Goal: Information Seeking & Learning: Learn about a topic

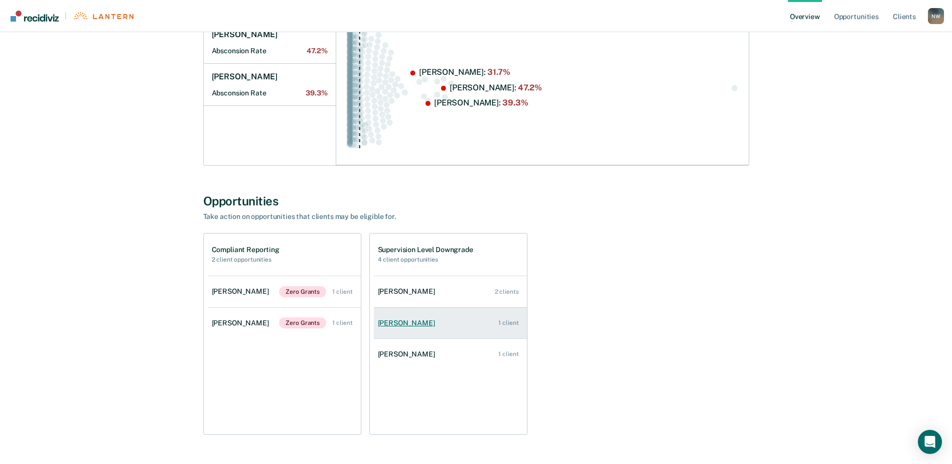
scroll to position [201, 0]
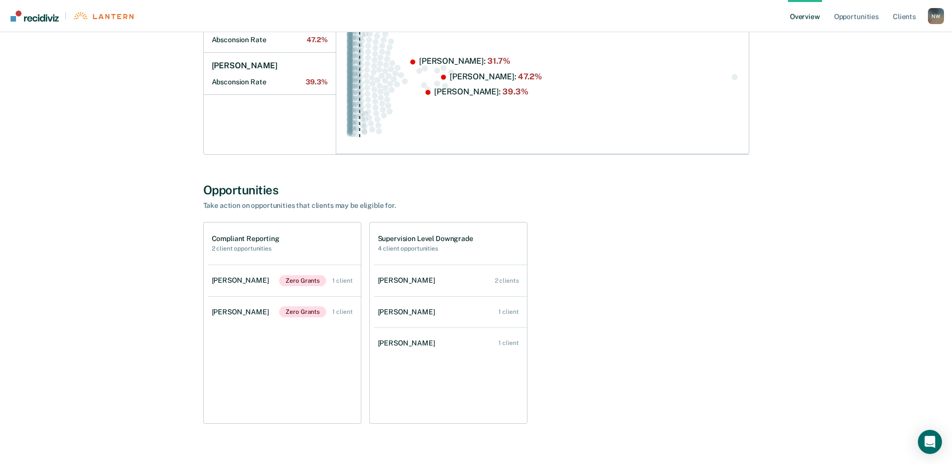
click at [246, 280] on div "[PERSON_NAME]" at bounding box center [242, 280] width 61 height 9
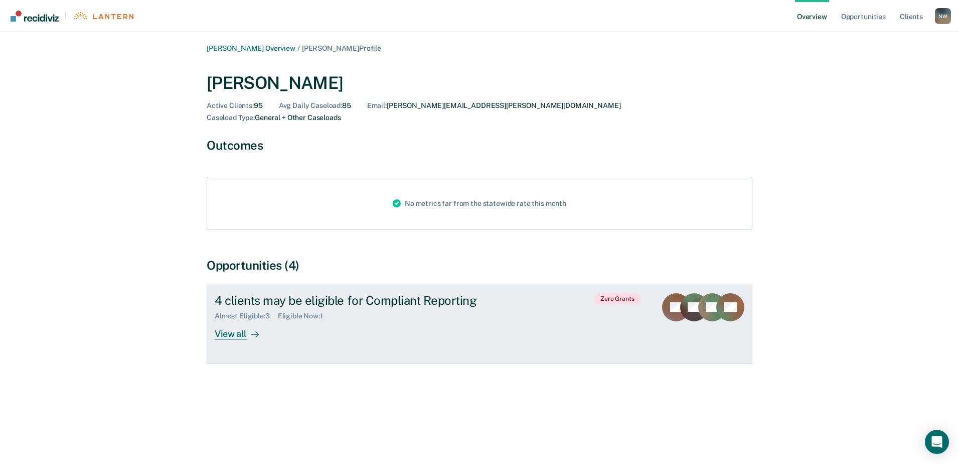
click at [239, 321] on div "View all" at bounding box center [243, 330] width 56 height 20
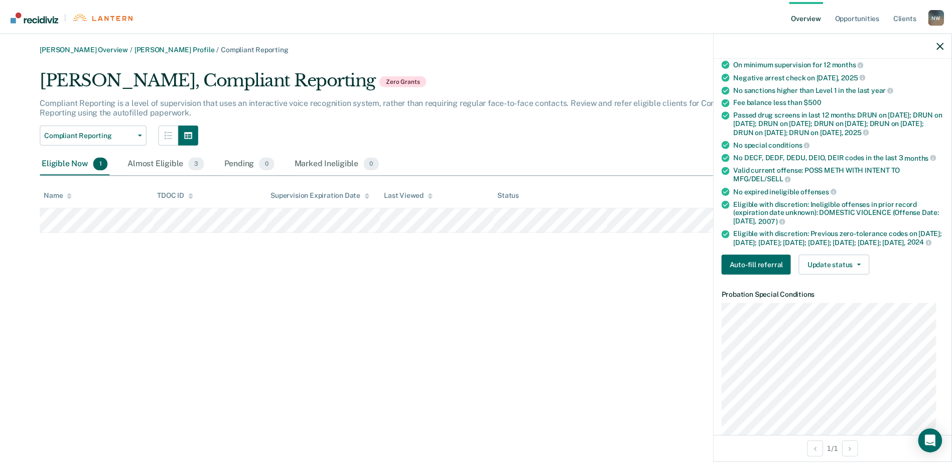
scroll to position [100, 0]
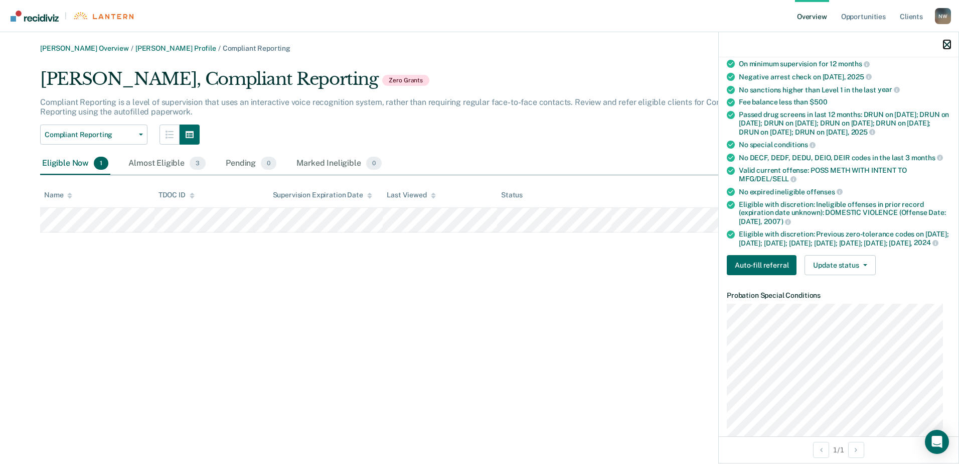
click at [947, 44] on icon "button" at bounding box center [947, 44] width 7 height 7
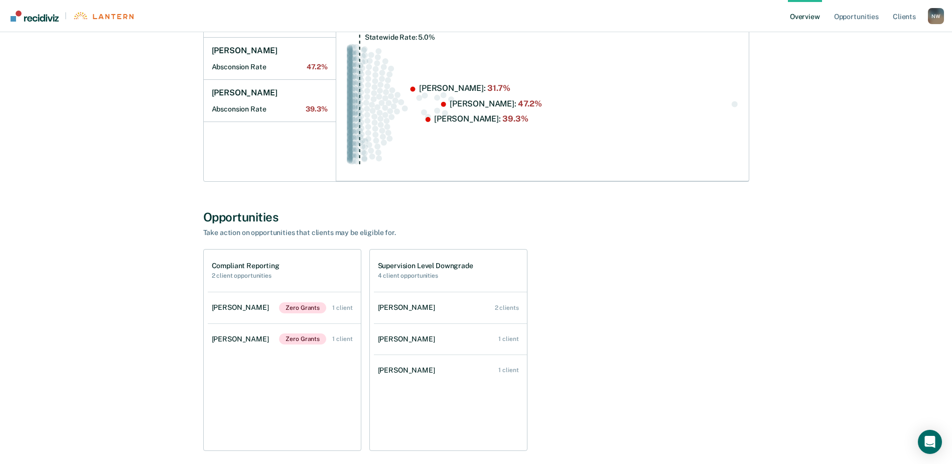
scroll to position [201, 0]
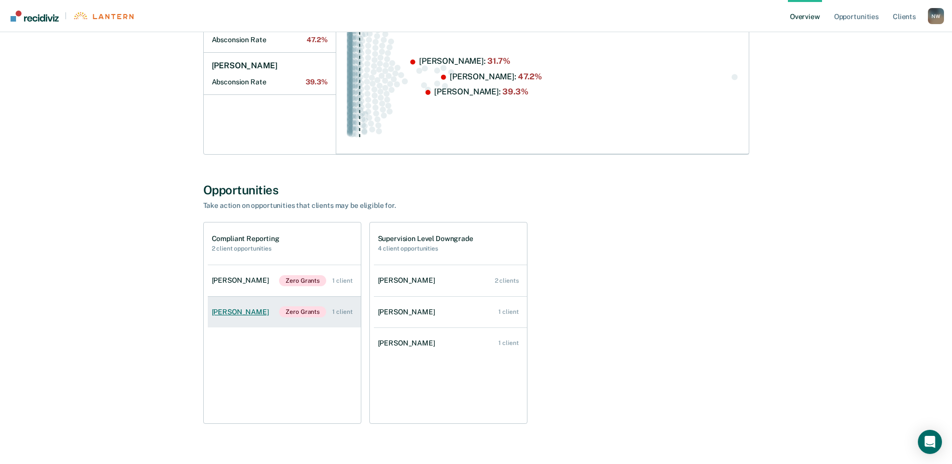
click at [243, 312] on div "[PERSON_NAME]" at bounding box center [242, 312] width 61 height 9
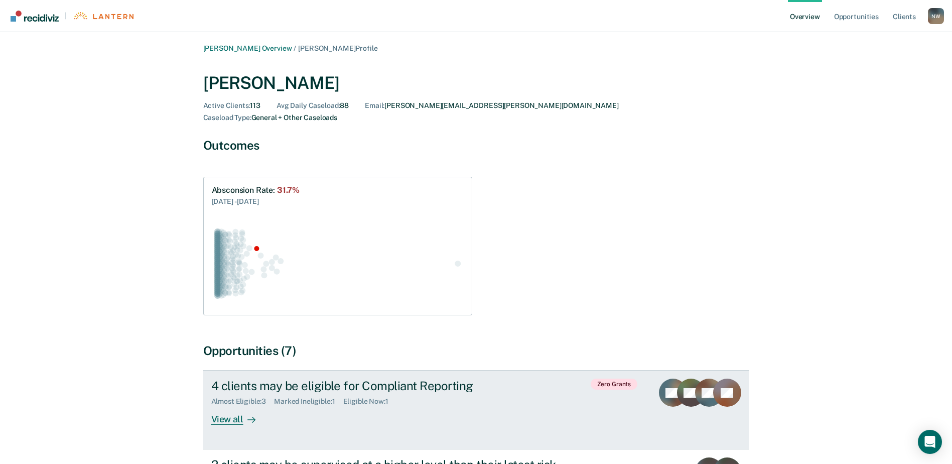
scroll to position [119, 0]
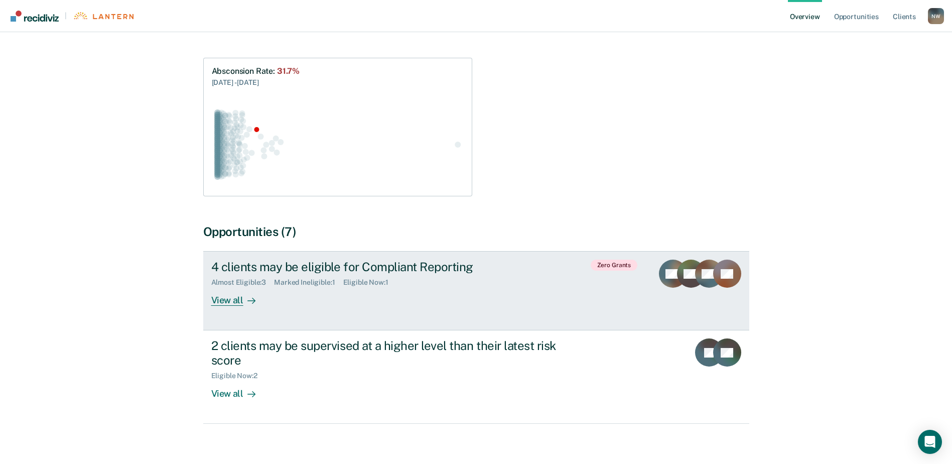
click at [249, 296] on icon at bounding box center [251, 300] width 8 height 8
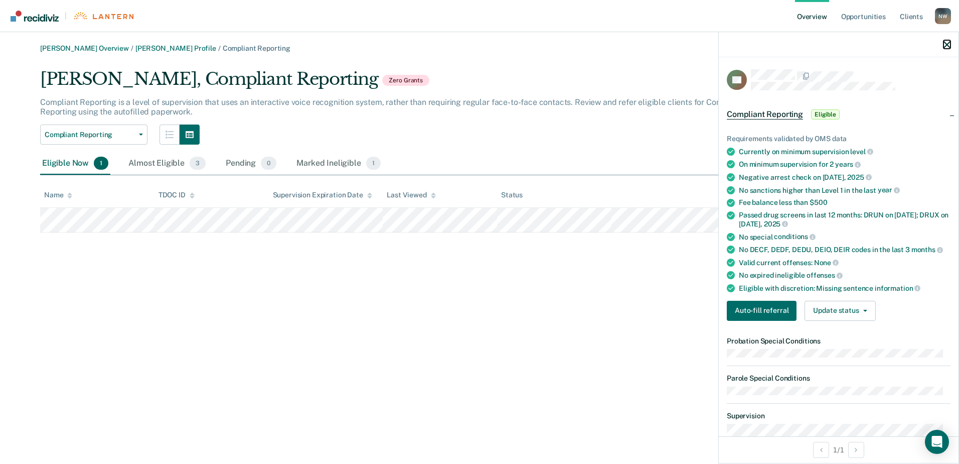
drag, startPoint x: 948, startPoint y: 43, endPoint x: 932, endPoint y: 49, distance: 16.5
click at [948, 43] on icon "button" at bounding box center [947, 44] width 7 height 7
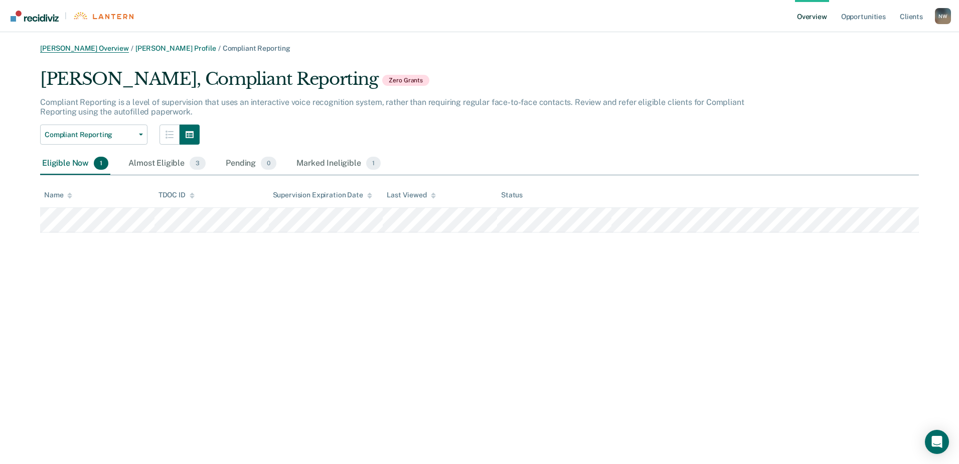
click at [104, 49] on link "[PERSON_NAME] Overview" at bounding box center [84, 48] width 89 height 9
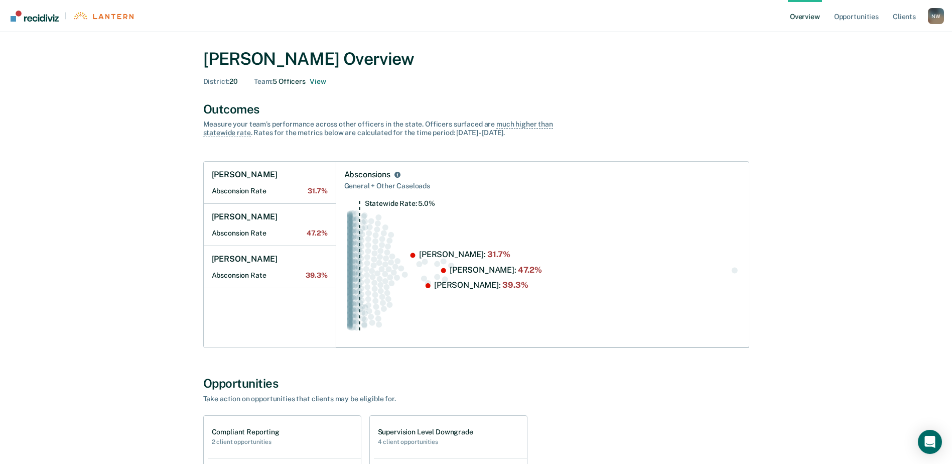
scroll to position [150, 0]
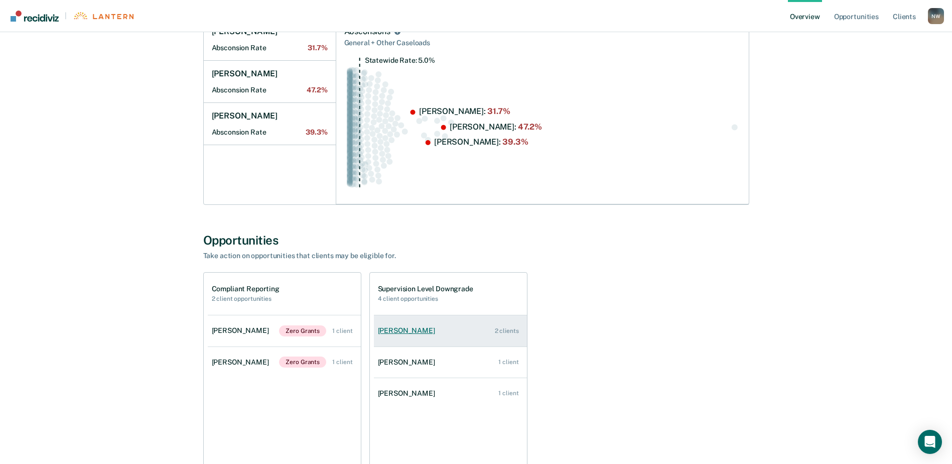
click at [402, 329] on div "[PERSON_NAME]" at bounding box center [408, 330] width 61 height 9
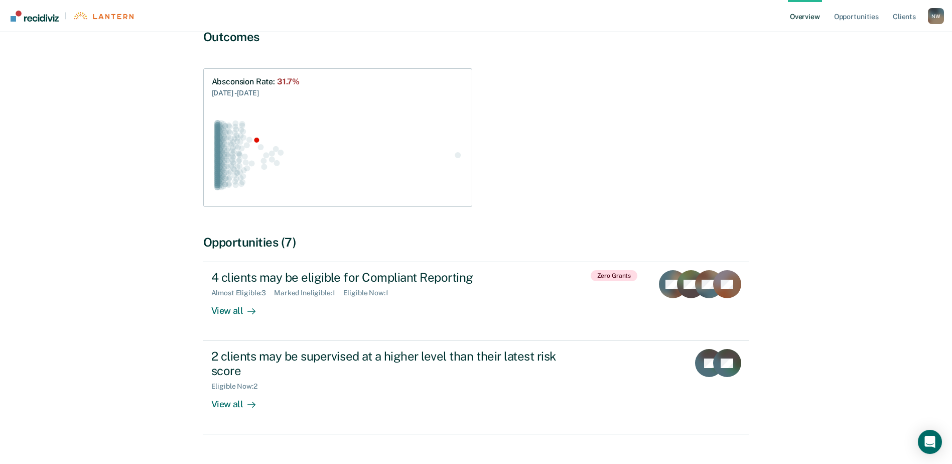
scroll to position [119, 0]
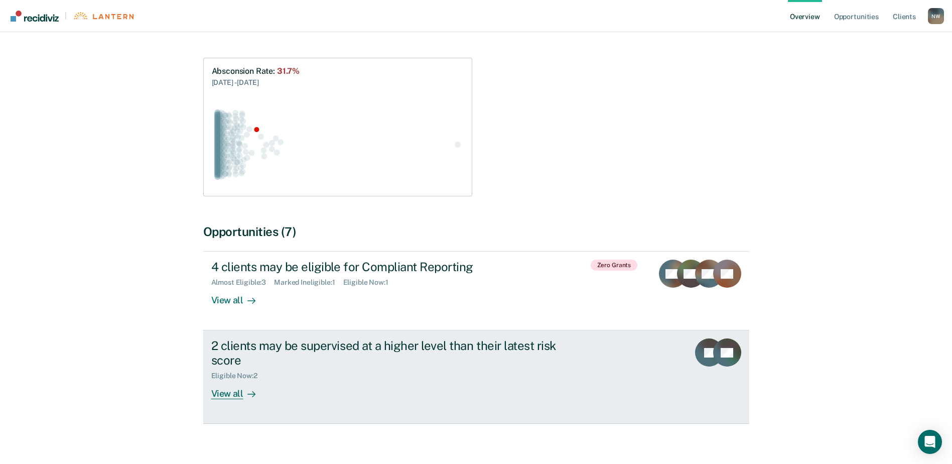
click at [231, 382] on div "View all" at bounding box center [239, 390] width 56 height 20
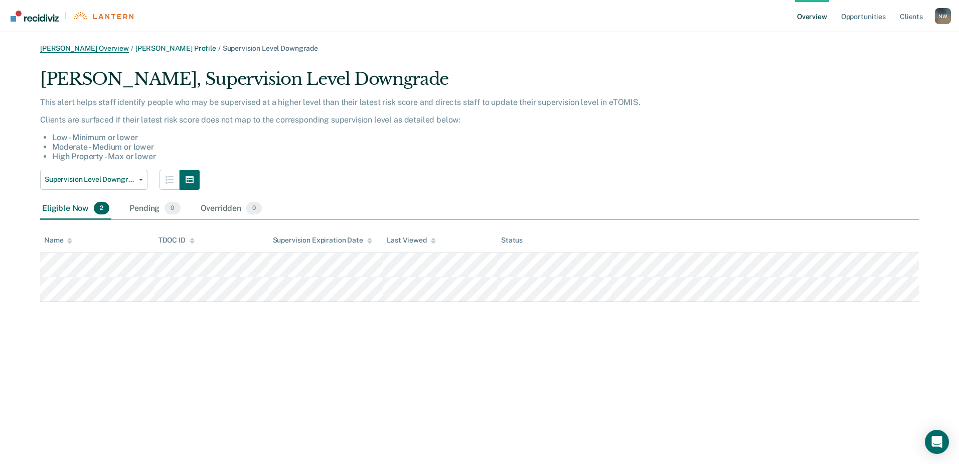
click at [88, 45] on link "[PERSON_NAME] Overview" at bounding box center [84, 48] width 89 height 9
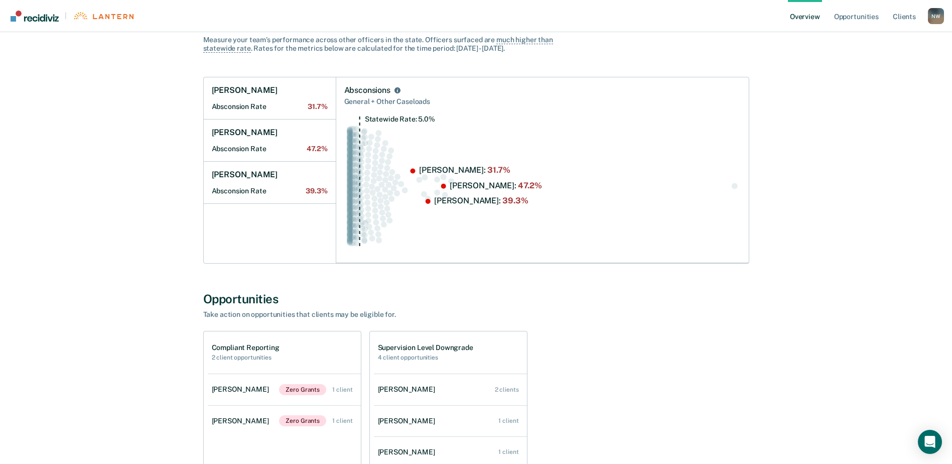
scroll to position [201, 0]
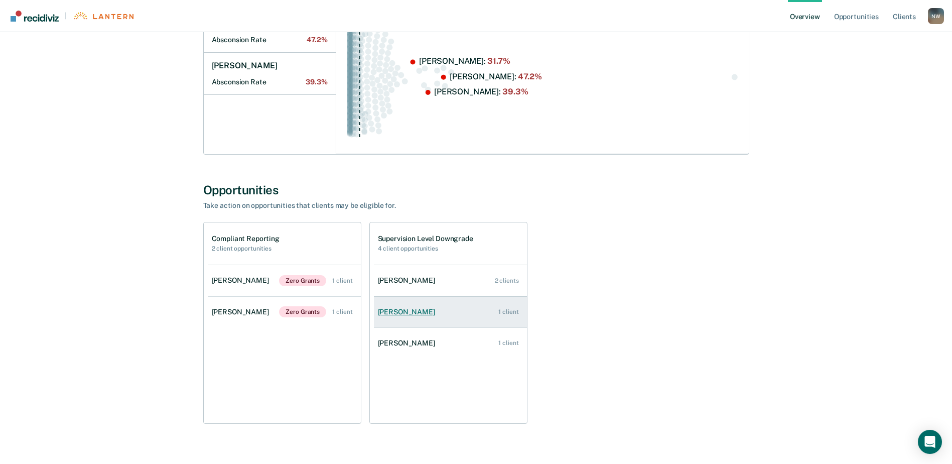
click at [398, 311] on div "[PERSON_NAME]" at bounding box center [408, 312] width 61 height 9
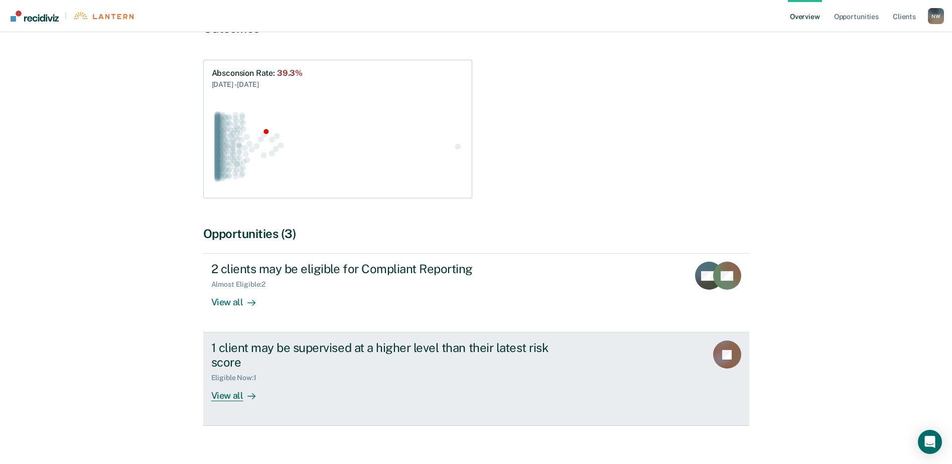
scroll to position [119, 0]
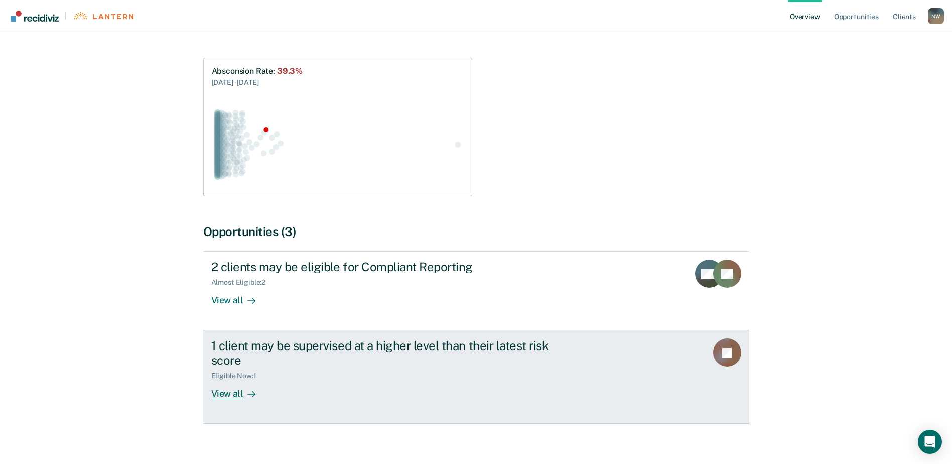
click at [269, 338] on div "1 client may be supervised at a higher level than their latest risk score" at bounding box center [387, 352] width 352 height 29
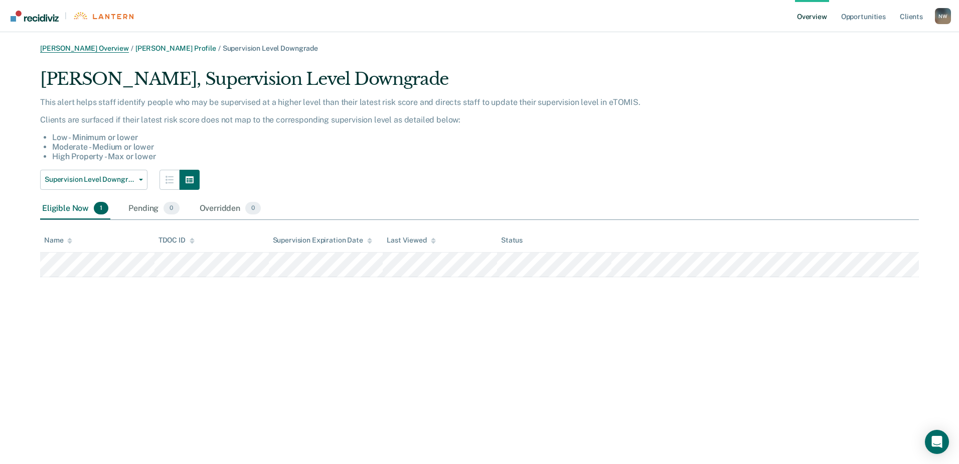
click at [98, 46] on link "[PERSON_NAME] Overview" at bounding box center [84, 48] width 89 height 9
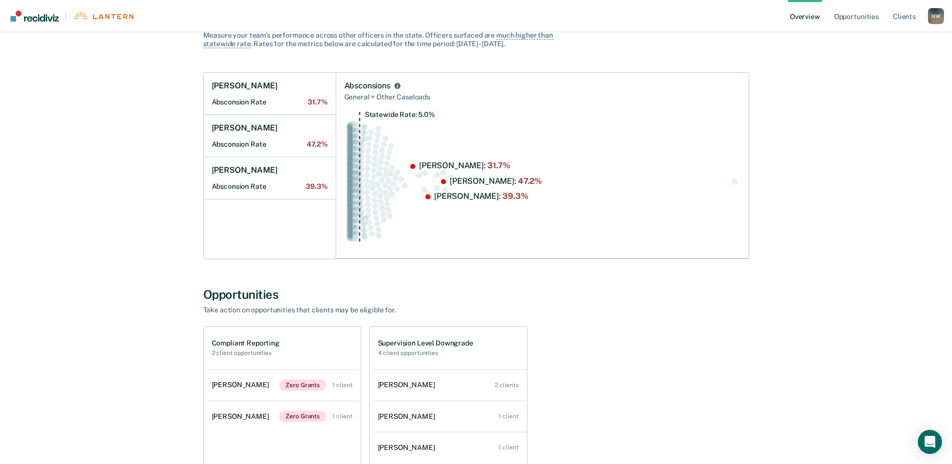
scroll to position [221, 0]
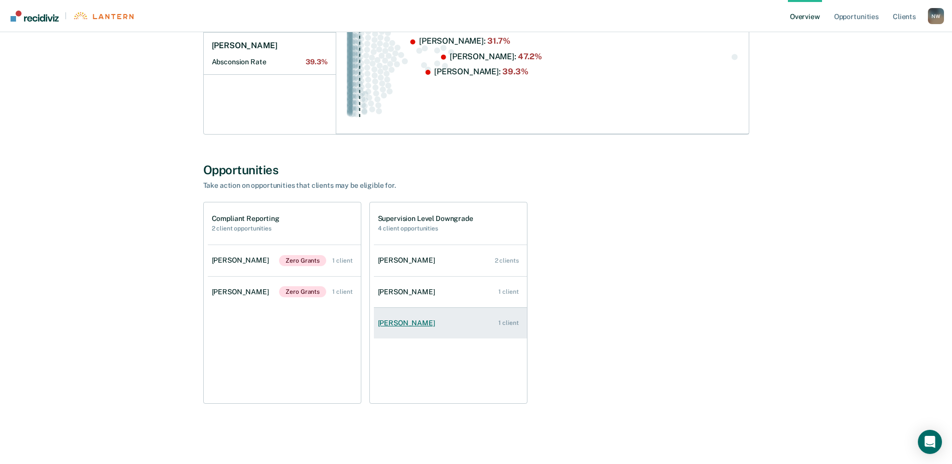
click at [396, 319] on div "[PERSON_NAME]" at bounding box center [408, 323] width 61 height 9
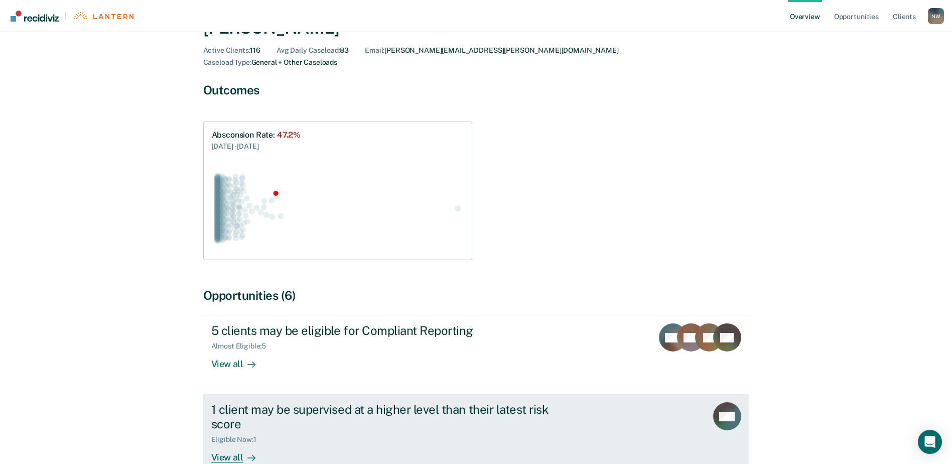
scroll to position [119, 0]
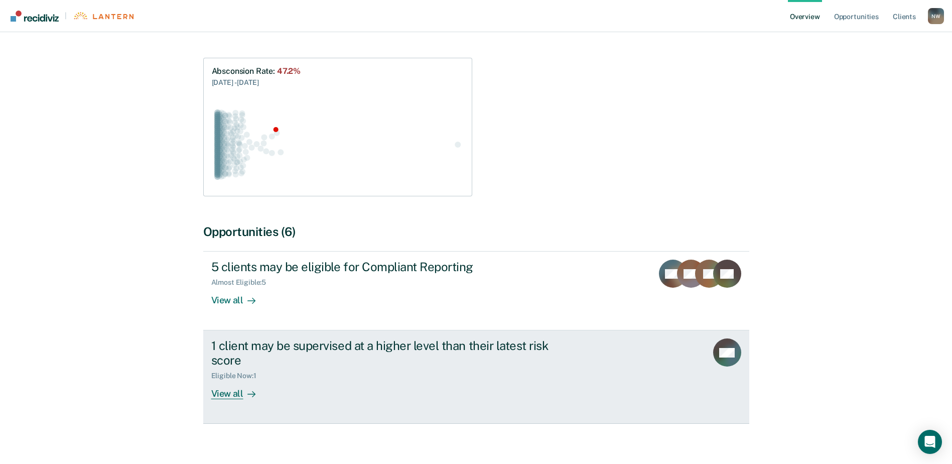
click at [262, 338] on div "1 client may be supervised at a higher level than their latest risk score" at bounding box center [387, 352] width 352 height 29
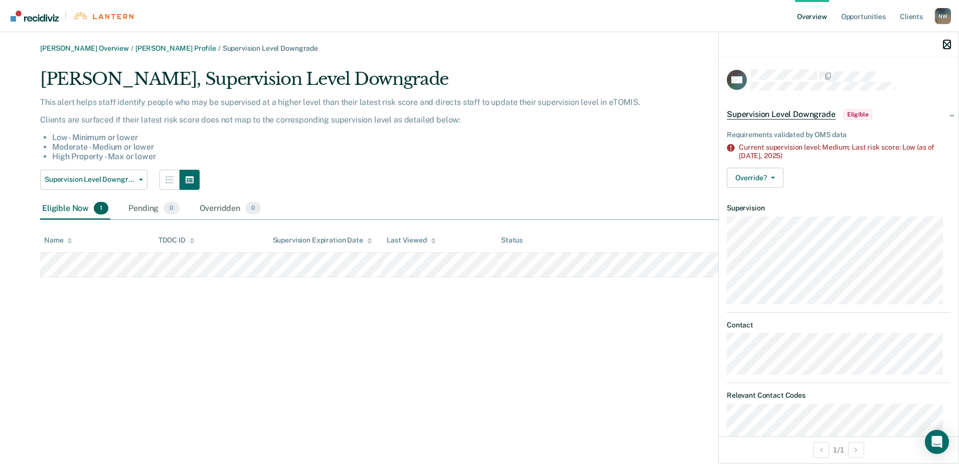
drag, startPoint x: 948, startPoint y: 43, endPoint x: 889, endPoint y: 60, distance: 61.6
click at [948, 42] on icon "button" at bounding box center [947, 44] width 7 height 7
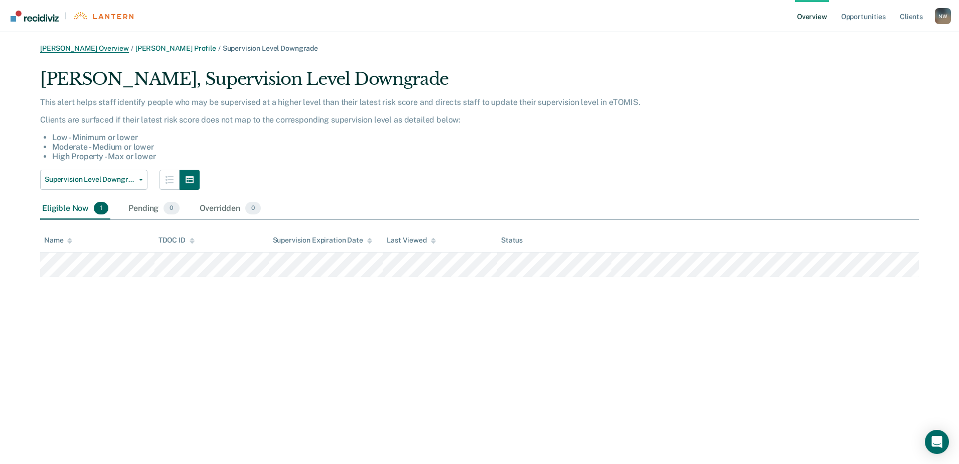
click at [64, 49] on link "[PERSON_NAME] Overview" at bounding box center [84, 48] width 89 height 9
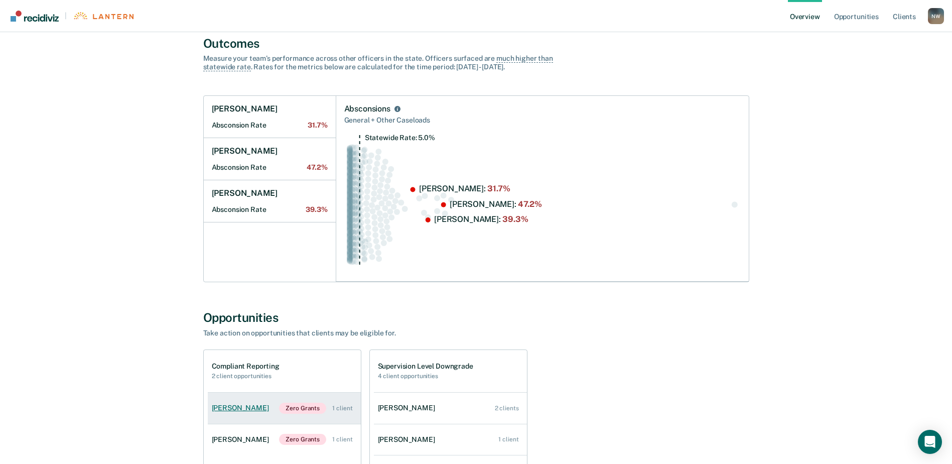
scroll to position [150, 0]
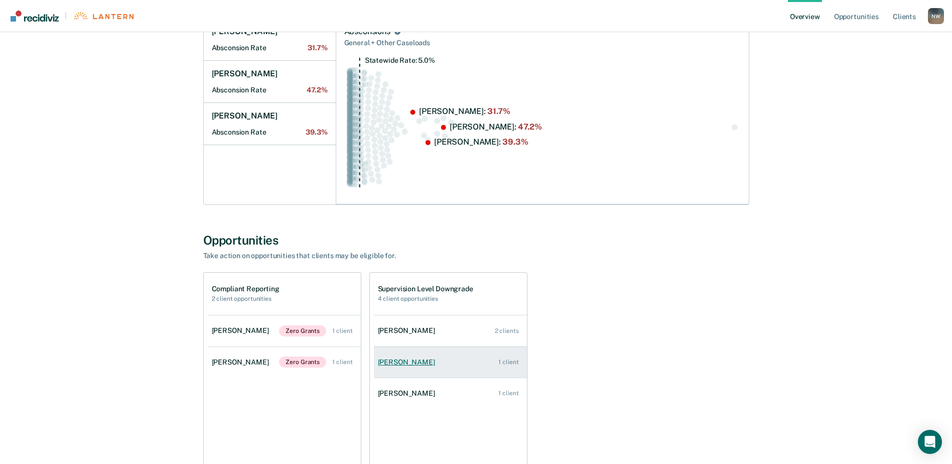
click at [402, 362] on div "[PERSON_NAME]" at bounding box center [408, 362] width 61 height 9
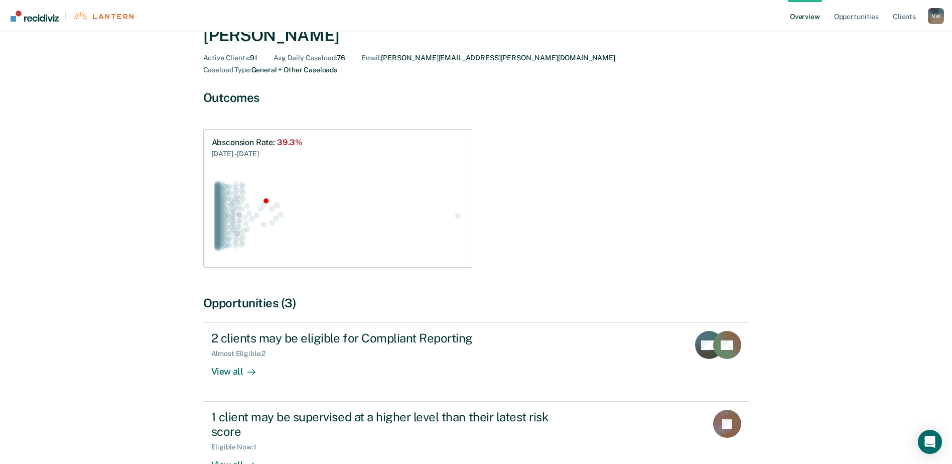
scroll to position [119, 0]
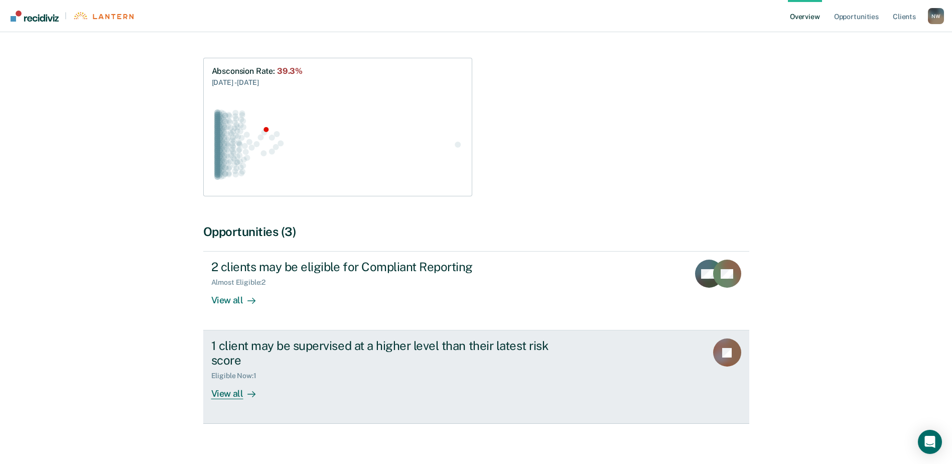
click at [318, 338] on div "1 client may be supervised at a higher level than their latest risk score" at bounding box center [387, 352] width 352 height 29
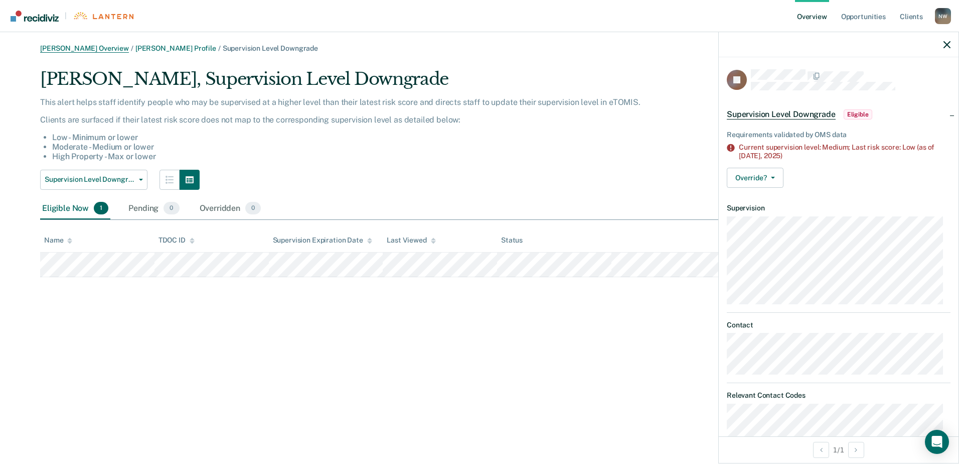
click at [67, 43] on main "[PERSON_NAME] Overview / [PERSON_NAME] Profile / Supervision Level Downgrade [P…" at bounding box center [479, 247] width 959 height 431
click at [67, 45] on link "[PERSON_NAME] Overview" at bounding box center [84, 48] width 89 height 9
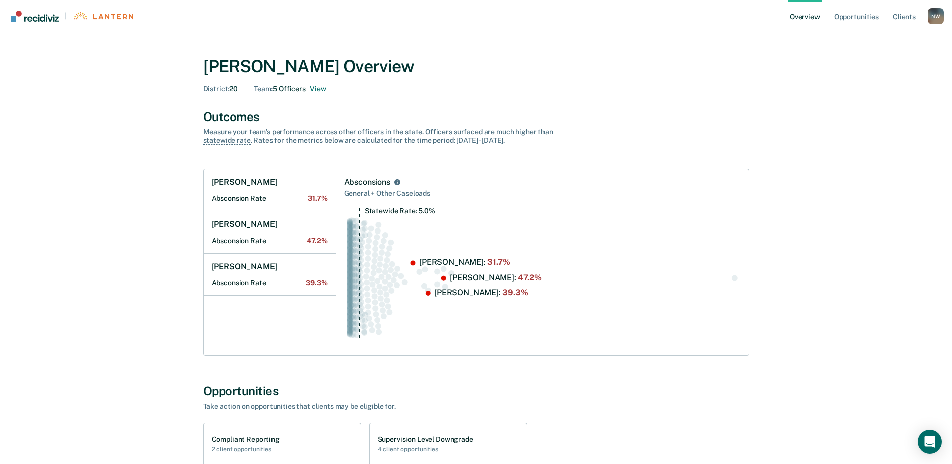
scroll to position [150, 0]
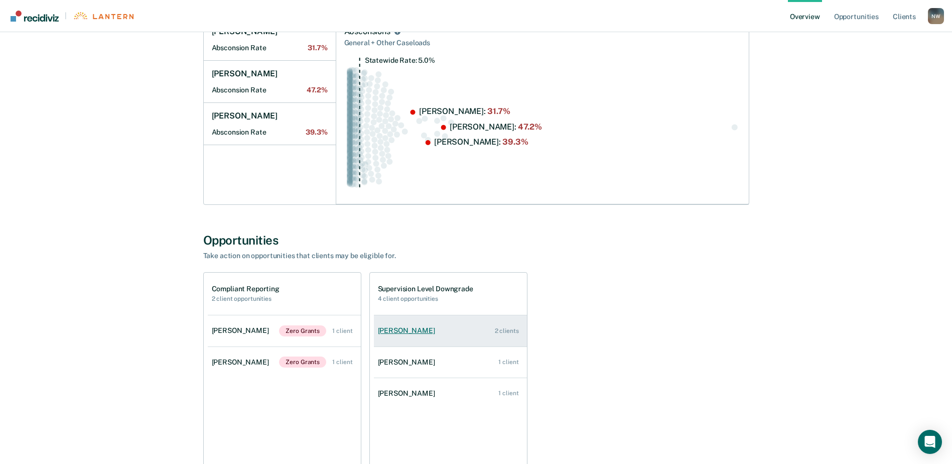
click at [407, 332] on div "[PERSON_NAME]" at bounding box center [408, 330] width 61 height 9
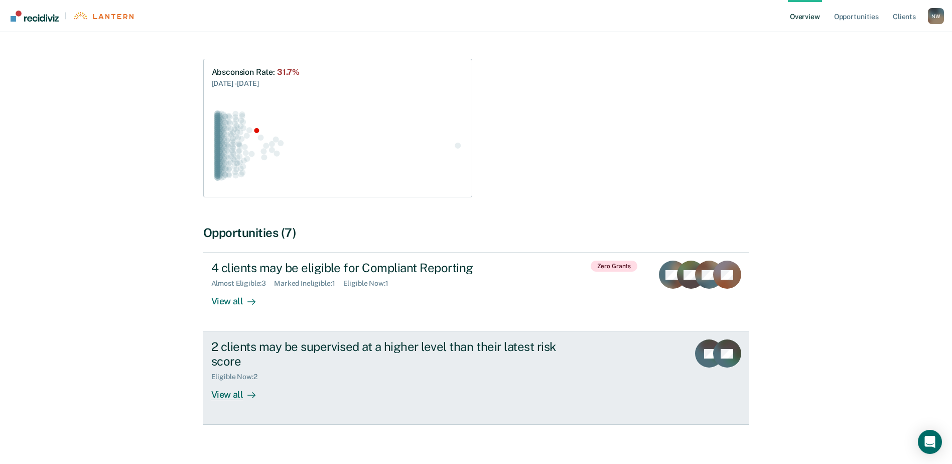
scroll to position [119, 0]
click at [248, 338] on div "2 clients may be supervised at a higher level than their latest risk score" at bounding box center [387, 352] width 352 height 29
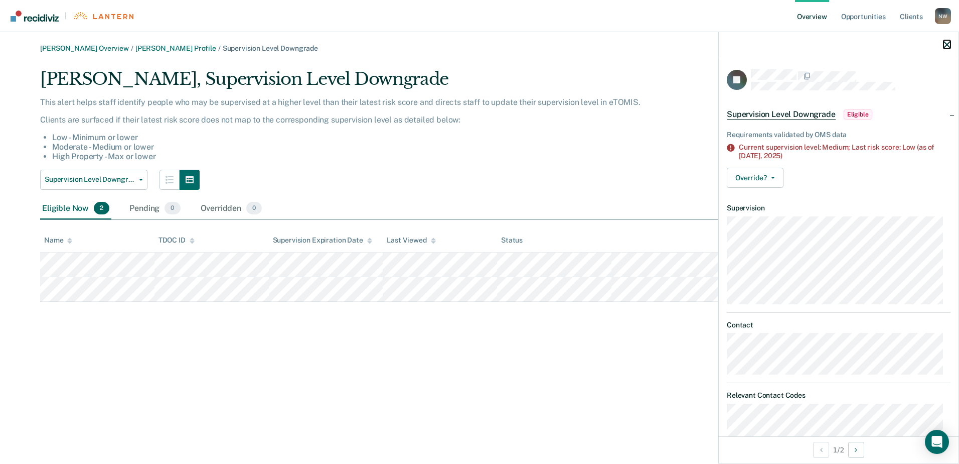
click at [945, 43] on icon "button" at bounding box center [947, 44] width 7 height 7
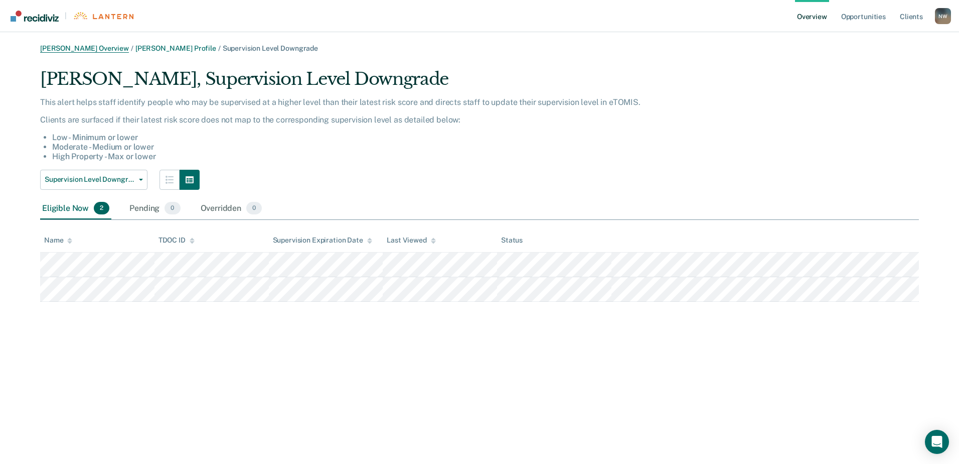
click at [79, 45] on link "[PERSON_NAME] Overview" at bounding box center [84, 48] width 89 height 9
